Goal: Task Accomplishment & Management: Manage account settings

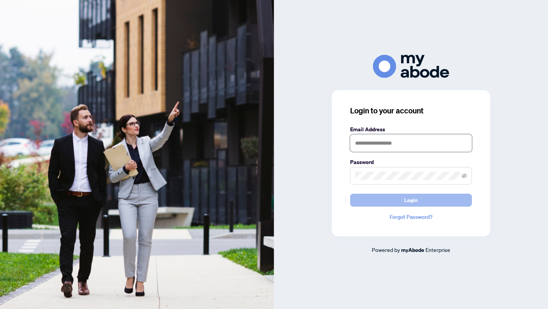
type input "**********"
click at [417, 200] on span "Login" at bounding box center [411, 200] width 14 height 12
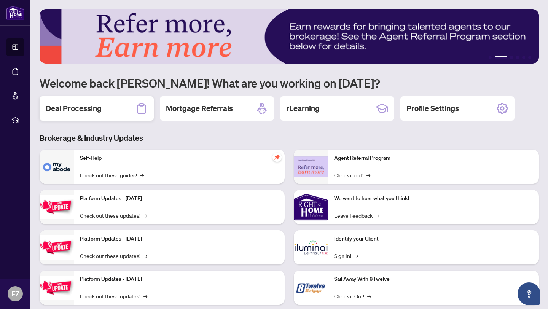
click at [74, 110] on h2 "Deal Processing" at bounding box center [74, 108] width 56 height 11
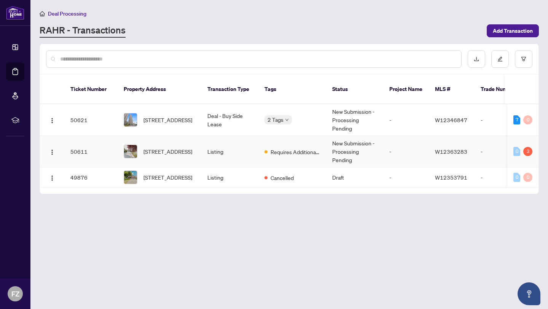
click at [132, 145] on img at bounding box center [130, 151] width 13 height 13
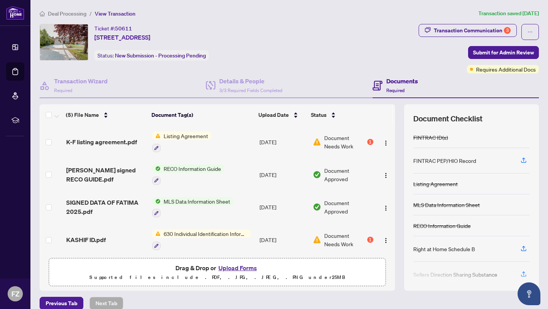
click at [228, 267] on button "Upload Forms" at bounding box center [237, 268] width 43 height 10
click at [180, 137] on span "Listing Agreement" at bounding box center [186, 136] width 51 height 8
click at [178, 175] on span "Listing Agreement" at bounding box center [172, 173] width 51 height 8
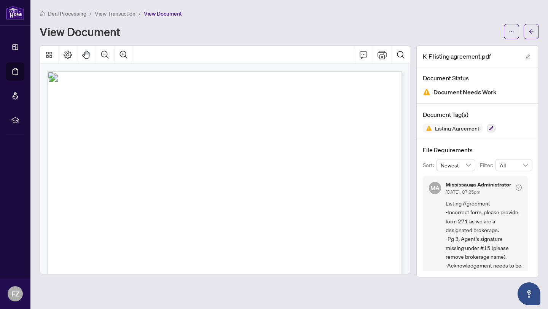
click at [483, 148] on h4 "File Requirements" at bounding box center [478, 149] width 110 height 9
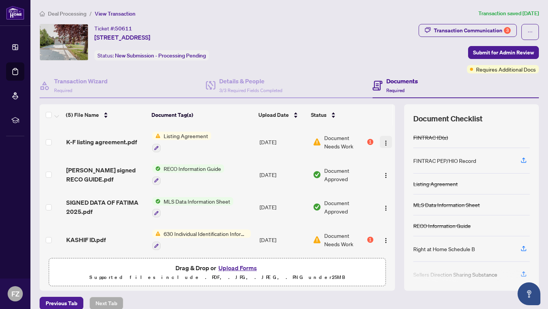
click at [384, 142] on img "button" at bounding box center [386, 143] width 6 height 6
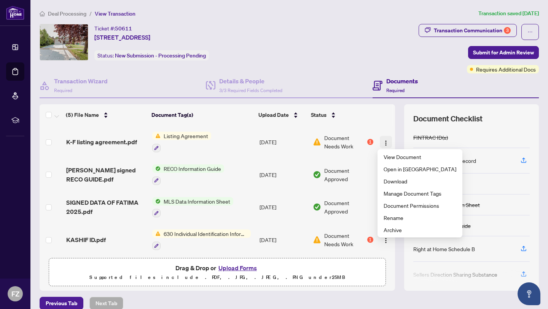
click at [384, 142] on img "button" at bounding box center [386, 143] width 6 height 6
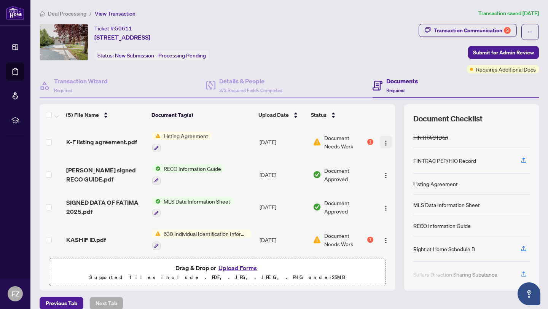
click at [384, 142] on img "button" at bounding box center [386, 143] width 6 height 6
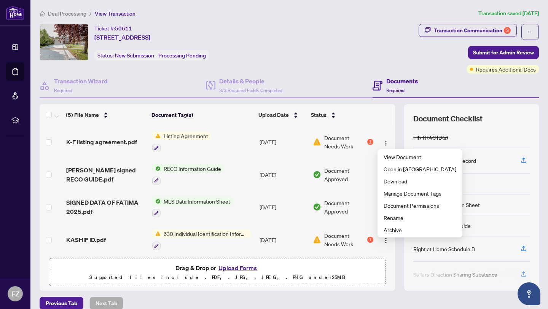
click at [158, 134] on img at bounding box center [156, 136] width 8 height 8
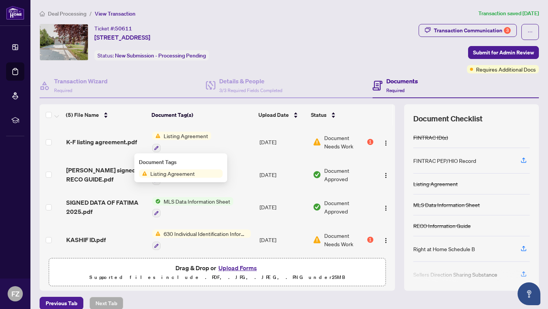
click at [161, 136] on span "Listing Agreement" at bounding box center [186, 136] width 51 height 8
click at [247, 268] on button "Upload Forms" at bounding box center [237, 268] width 43 height 10
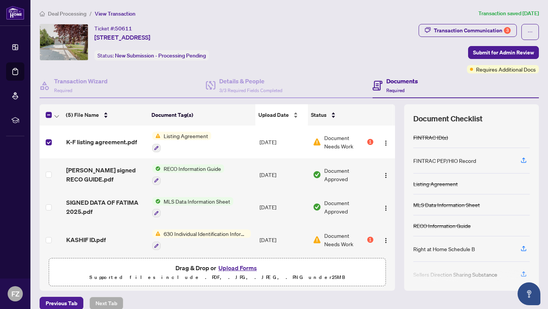
click at [297, 116] on div "Upload Date" at bounding box center [281, 115] width 47 height 8
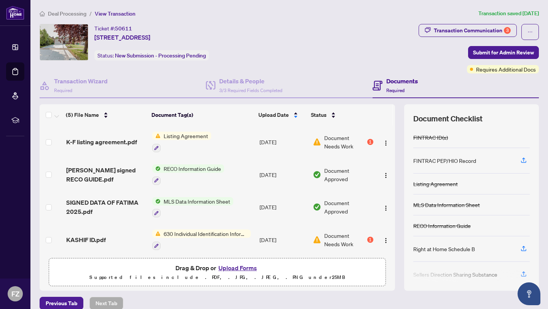
click at [393, 92] on span "Required" at bounding box center [395, 90] width 18 height 6
click at [164, 200] on span "MLS Data Information Sheet" at bounding box center [197, 201] width 73 height 8
click at [71, 221] on td "SIGNED DATA OF FATIMA 2025.pdf" at bounding box center [106, 207] width 86 height 33
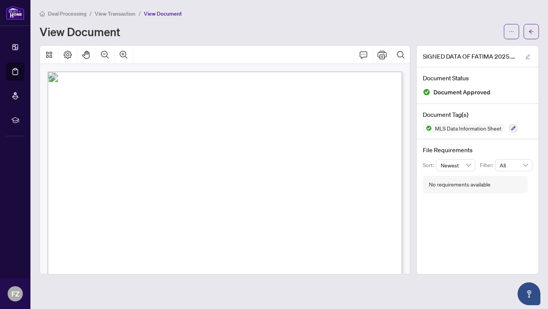
scroll to position [264, 0]
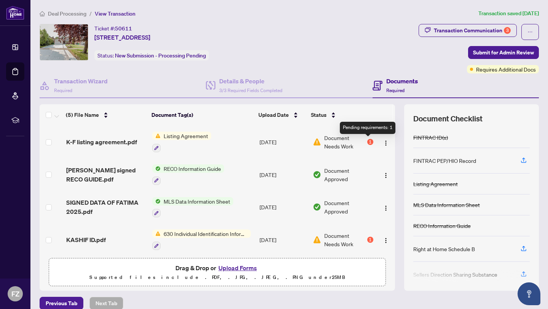
click at [367, 142] on div "1" at bounding box center [370, 142] width 6 height 6
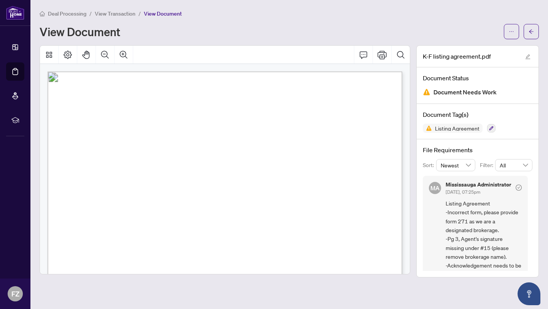
drag, startPoint x: 345, startPoint y: 198, endPoint x: 312, endPoint y: 200, distance: 32.4
click at [312, 72] on p "Form 200 Revised 2025 Page 1 of 4 The trademarks REALTOR®, REALTORS®, MLS®, Mul…" at bounding box center [318, 72] width 540 height 0
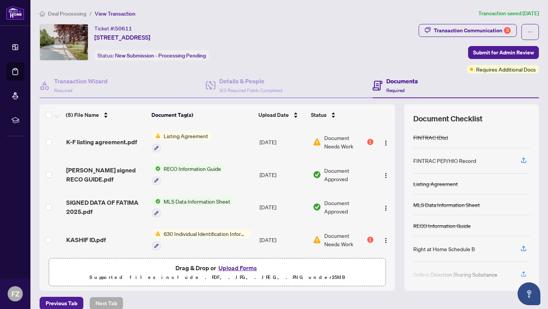
click at [241, 267] on button "Upload Forms" at bounding box center [237, 268] width 43 height 10
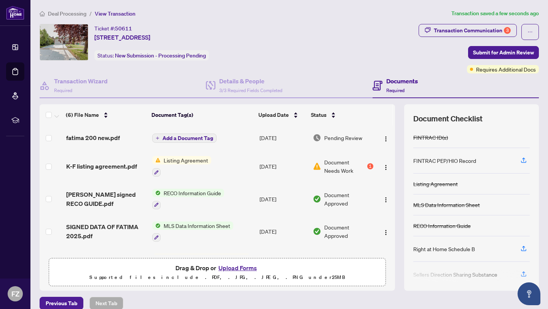
click at [157, 162] on span "Listing Agreement" at bounding box center [181, 160] width 59 height 8
click at [156, 173] on icon "button" at bounding box center [156, 172] width 5 height 5
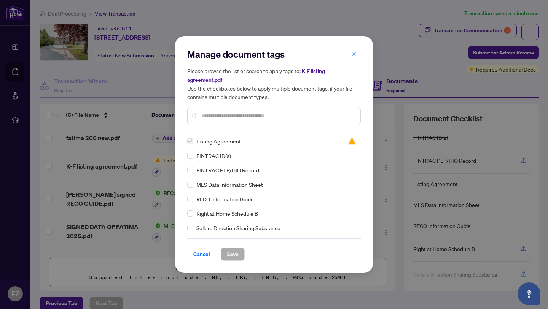
click at [351, 55] on icon "close" at bounding box center [353, 53] width 5 height 5
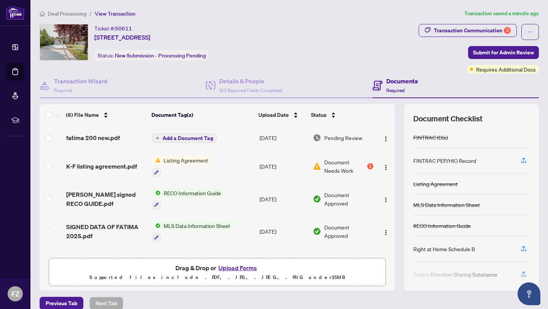
click at [354, 53] on body "Dashboard Deal Processing Mortgage Referrals rLearning FZ [PERSON_NAME] [EMAIL_…" at bounding box center [274, 154] width 548 height 309
drag, startPoint x: 105, startPoint y: 163, endPoint x: 105, endPoint y: 167, distance: 3.9
click at [105, 167] on span "K-F listing agreement.pdf" at bounding box center [101, 166] width 71 height 9
